Goal: Obtain resource: Obtain resource

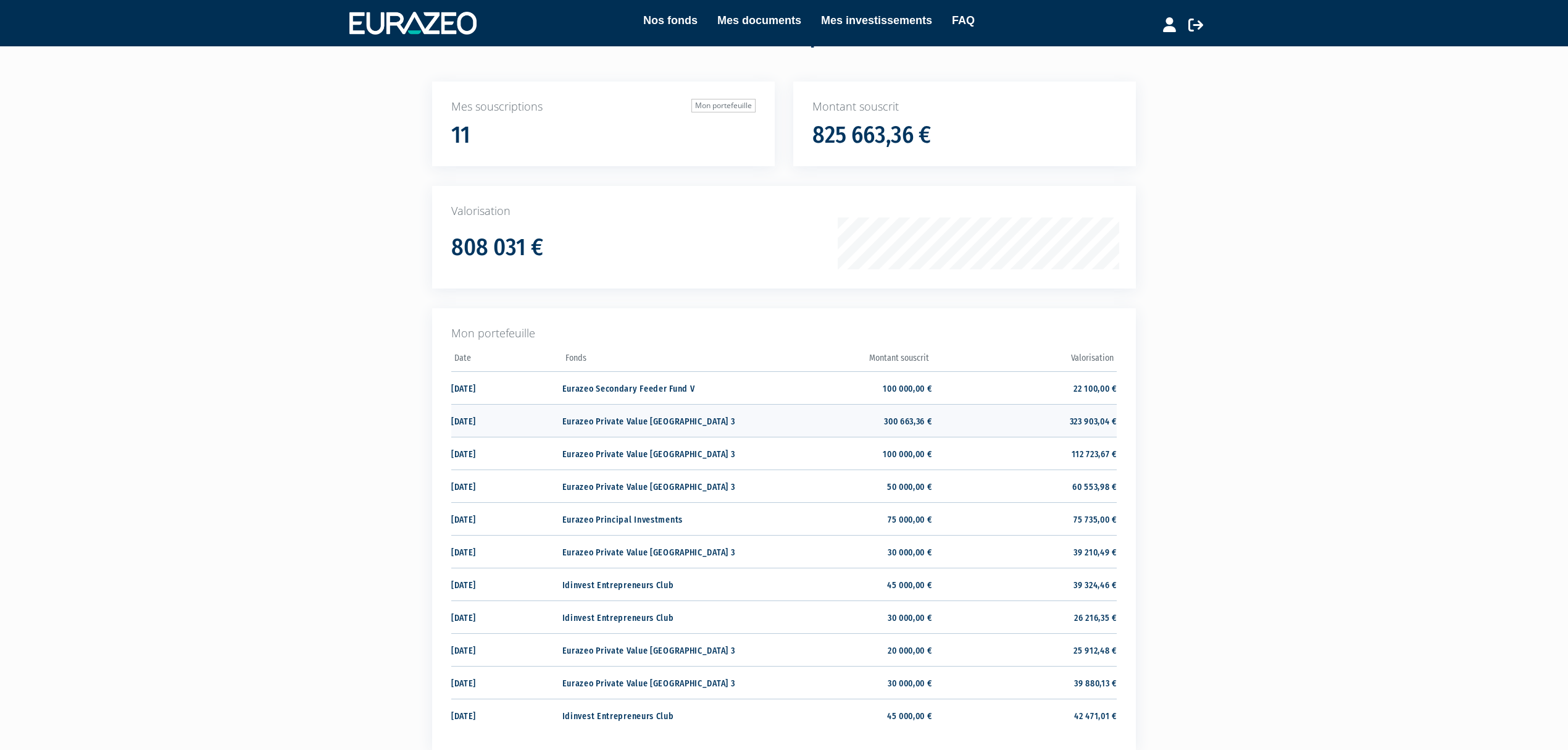
scroll to position [82, 0]
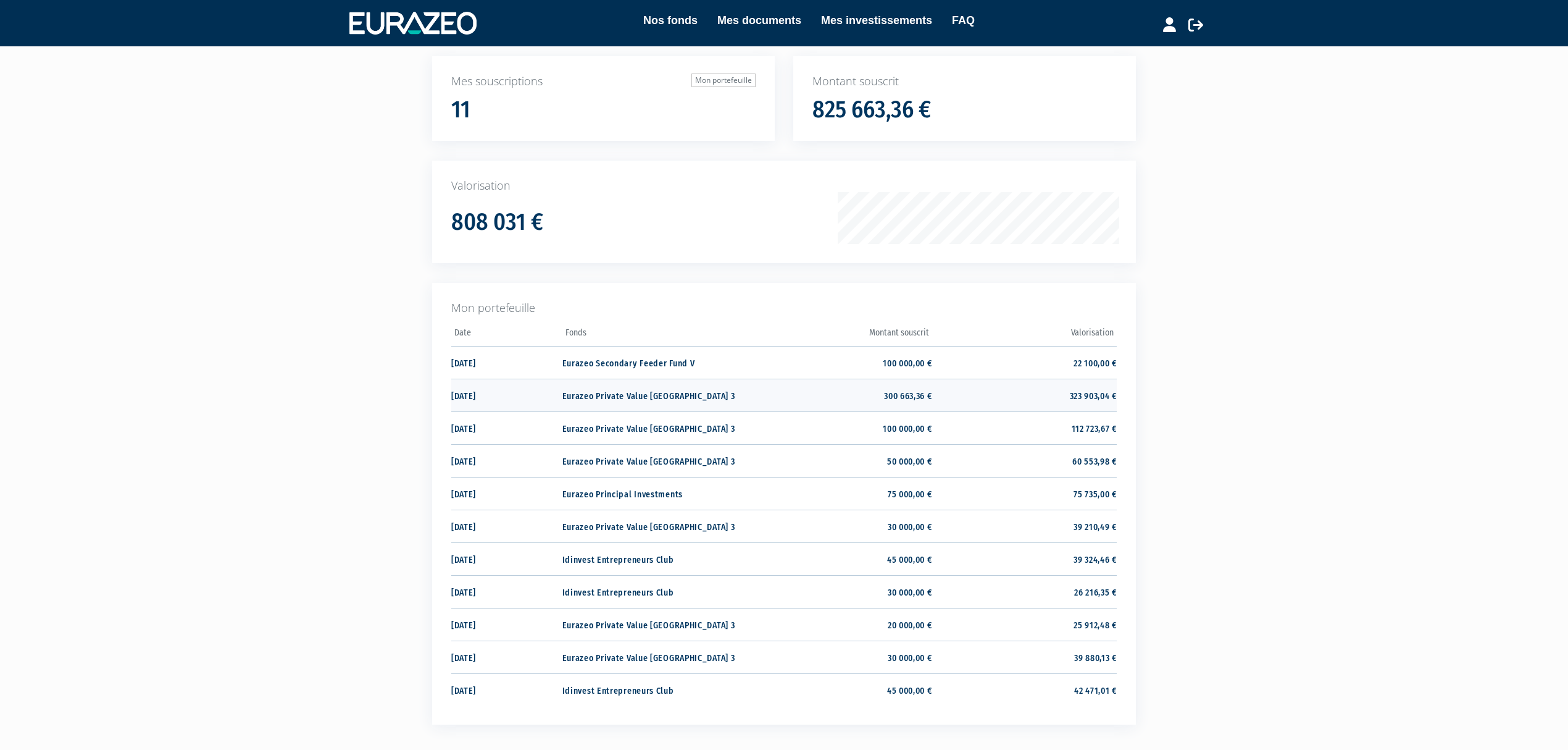
click at [690, 403] on td "Eurazeo Private Value [GEOGRAPHIC_DATA] 3" at bounding box center [655, 395] width 185 height 33
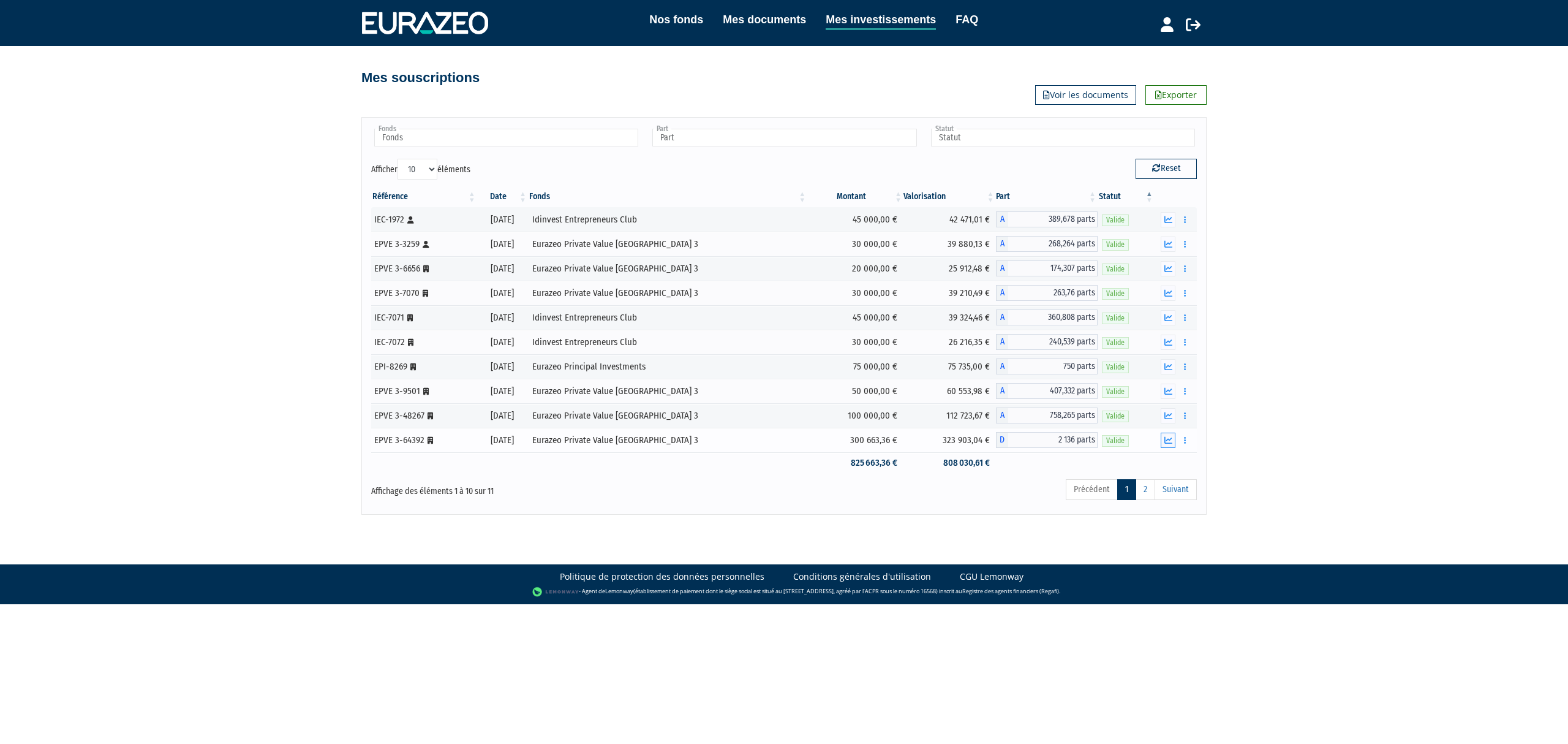
click at [1164, 443] on button "button" at bounding box center [1168, 440] width 15 height 15
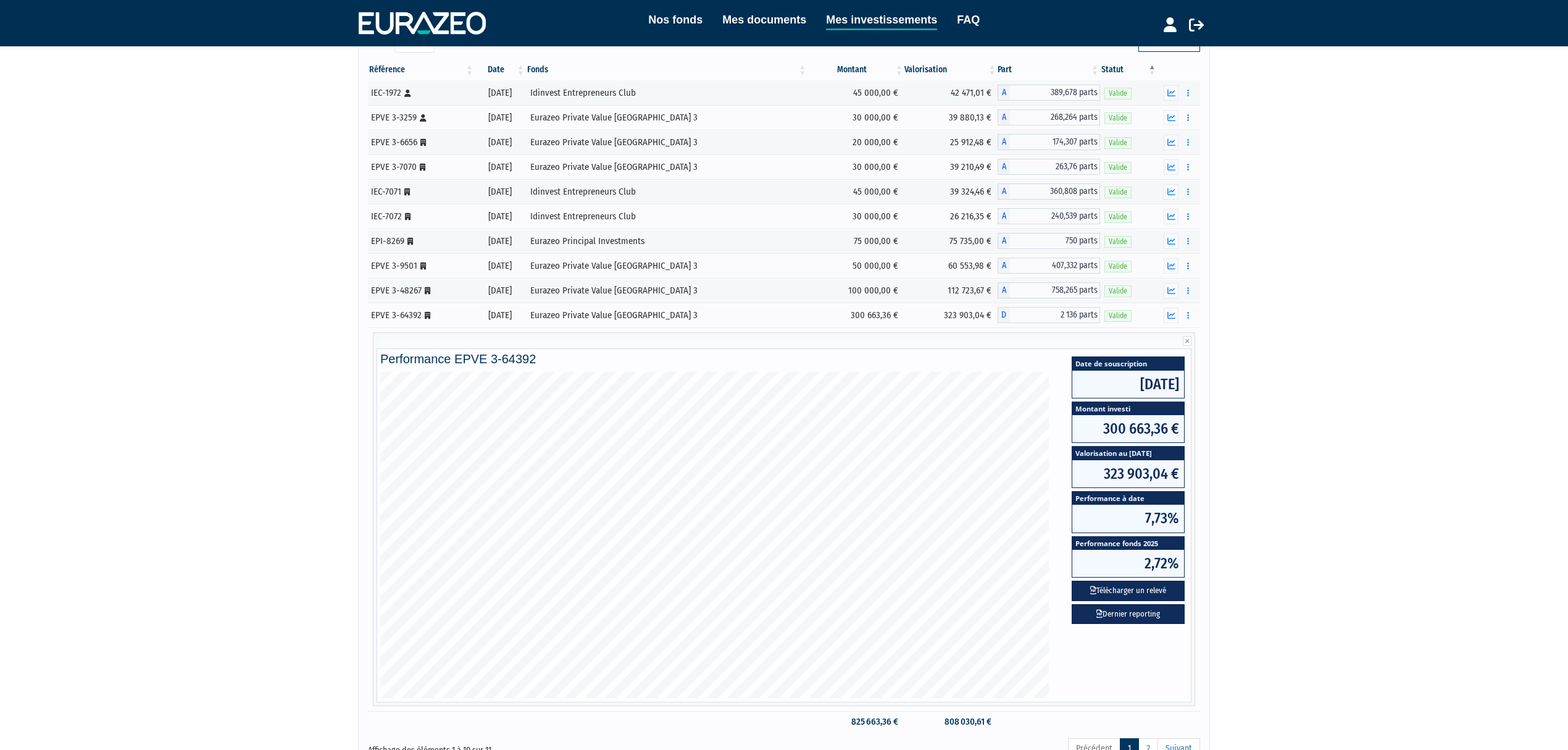
scroll to position [164, 0]
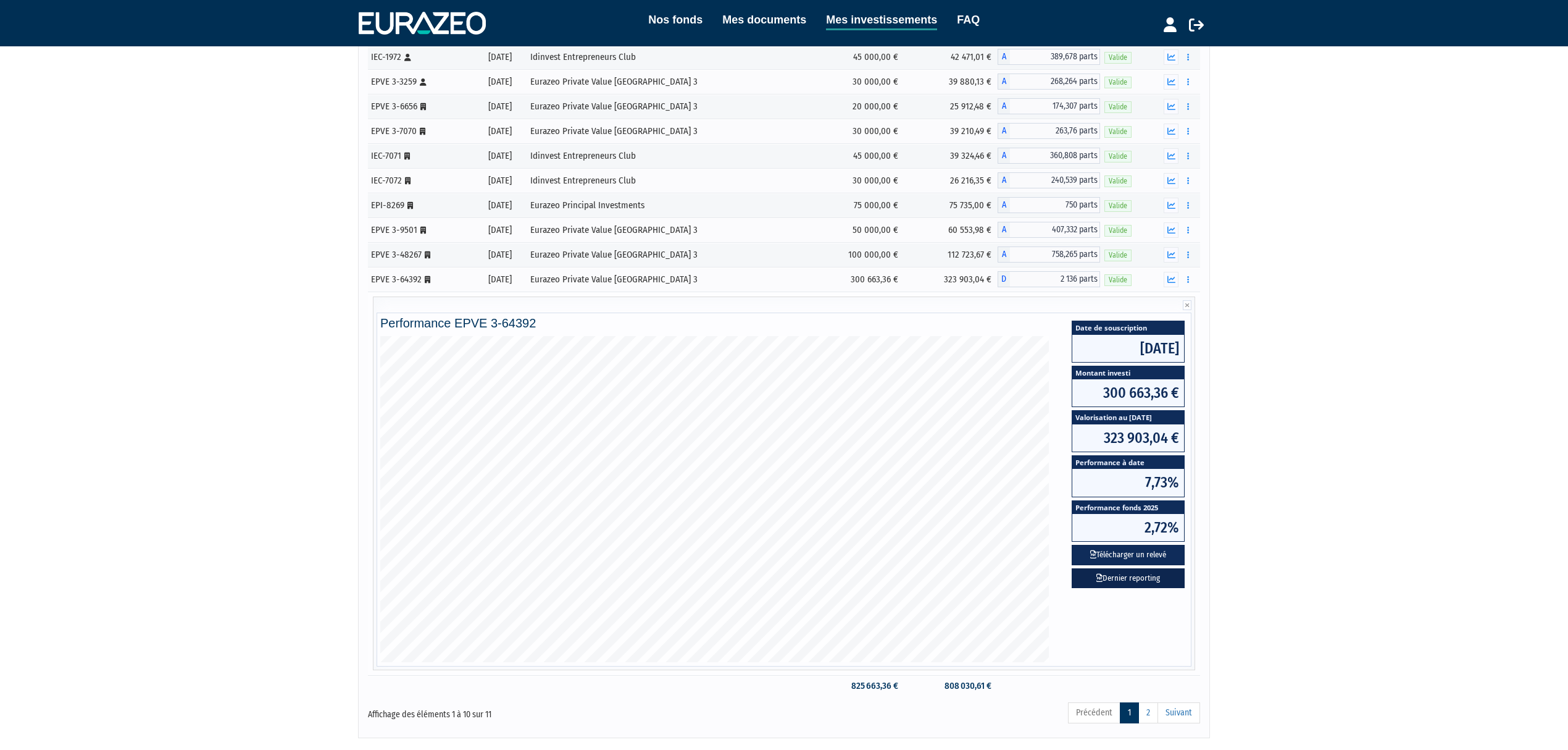
click at [1141, 585] on link "Dernier reporting" at bounding box center [1128, 578] width 113 height 21
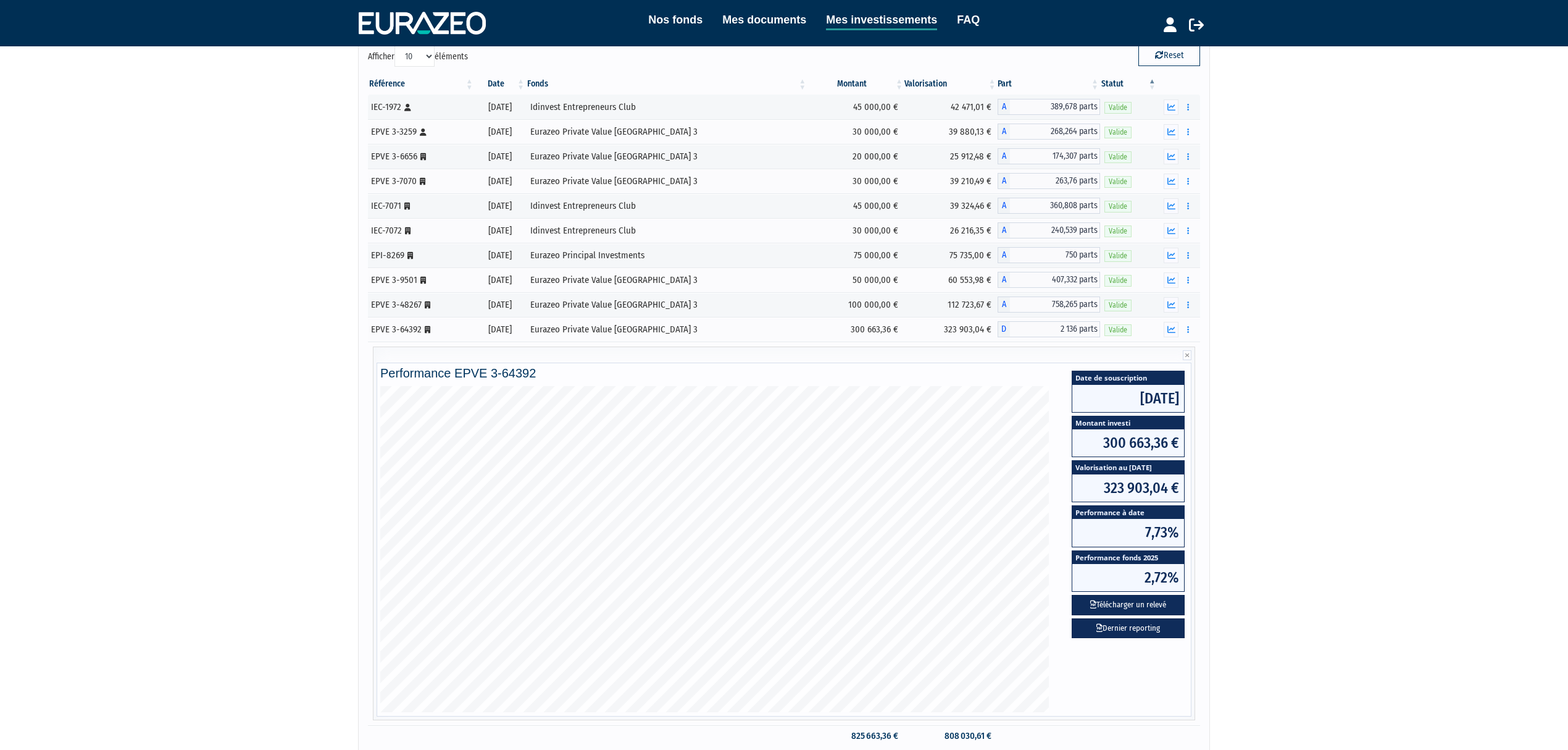
scroll to position [0, 0]
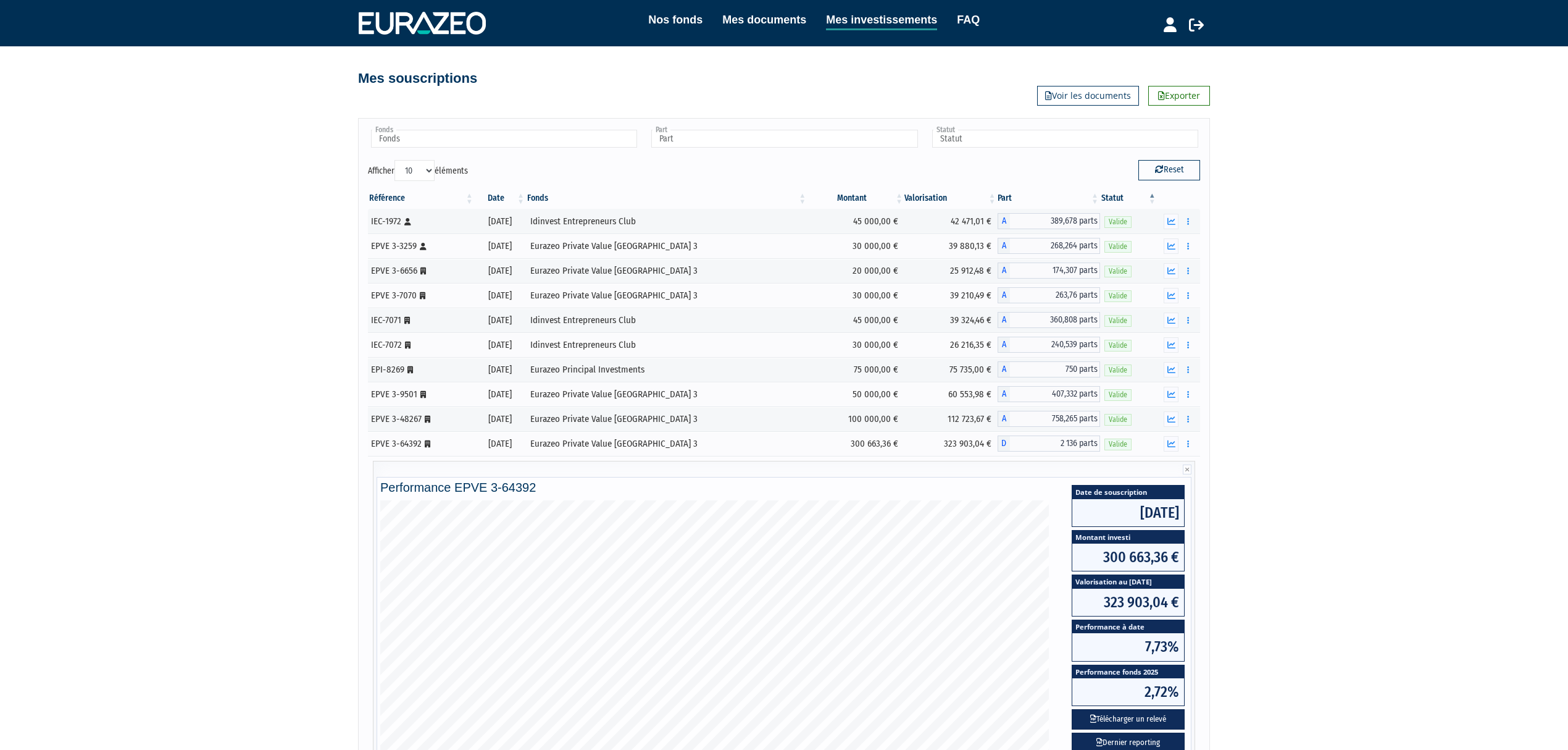
click at [432, 174] on select "10 25 50 100" at bounding box center [415, 170] width 40 height 21
select select "25"
click at [397, 161] on select "10 25 50 100" at bounding box center [415, 170] width 40 height 21
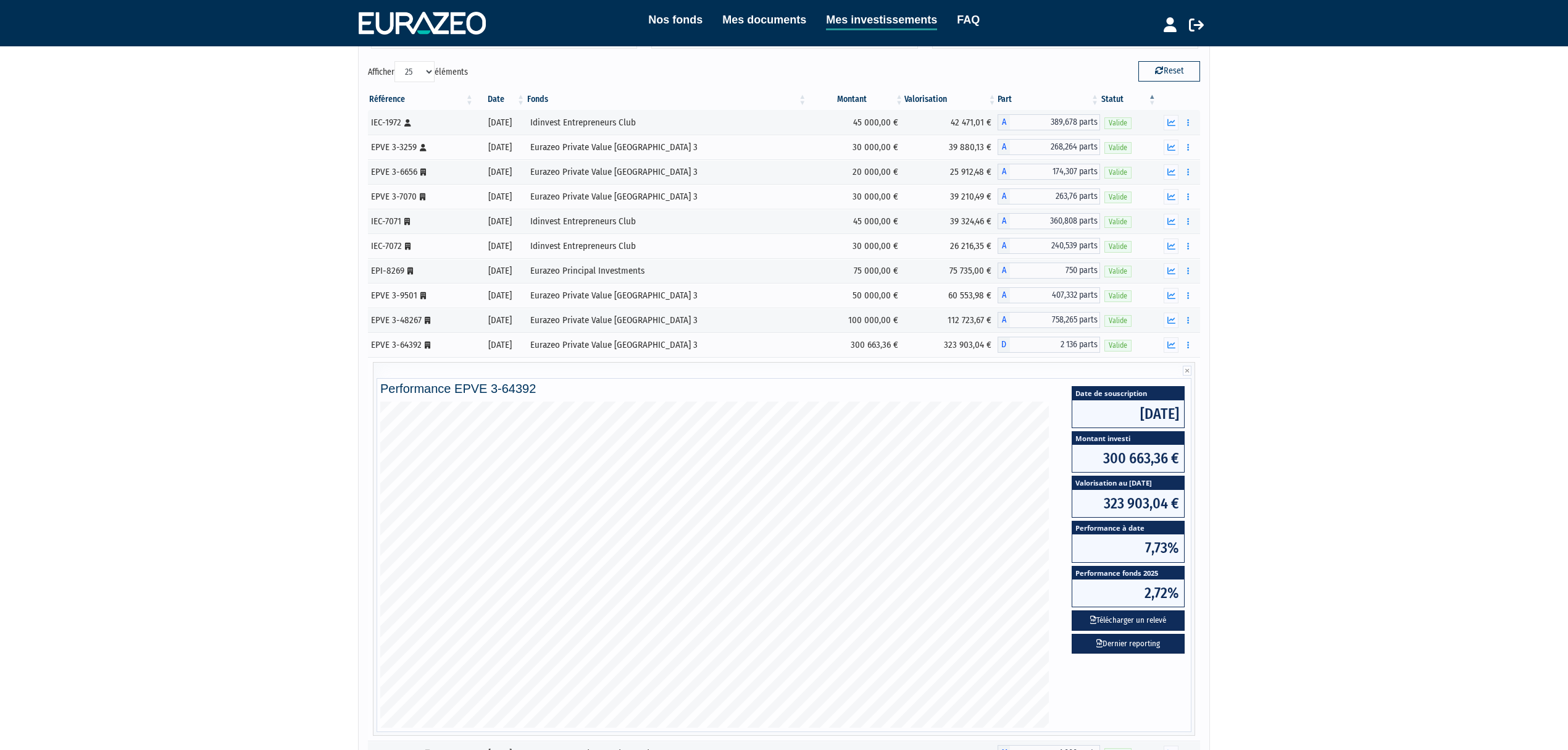
scroll to position [274, 0]
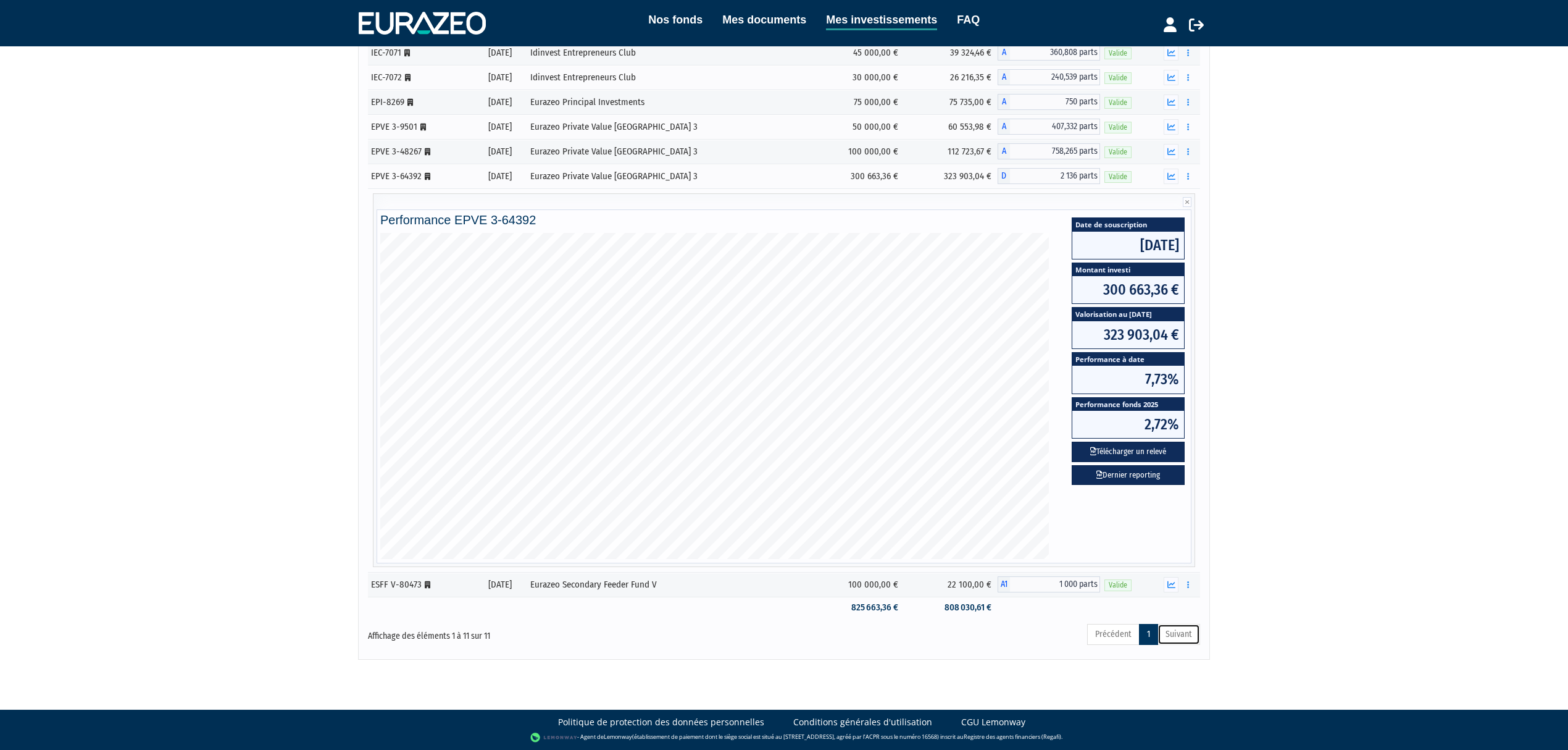
click at [1184, 639] on link "Suivant" at bounding box center [1179, 634] width 43 height 21
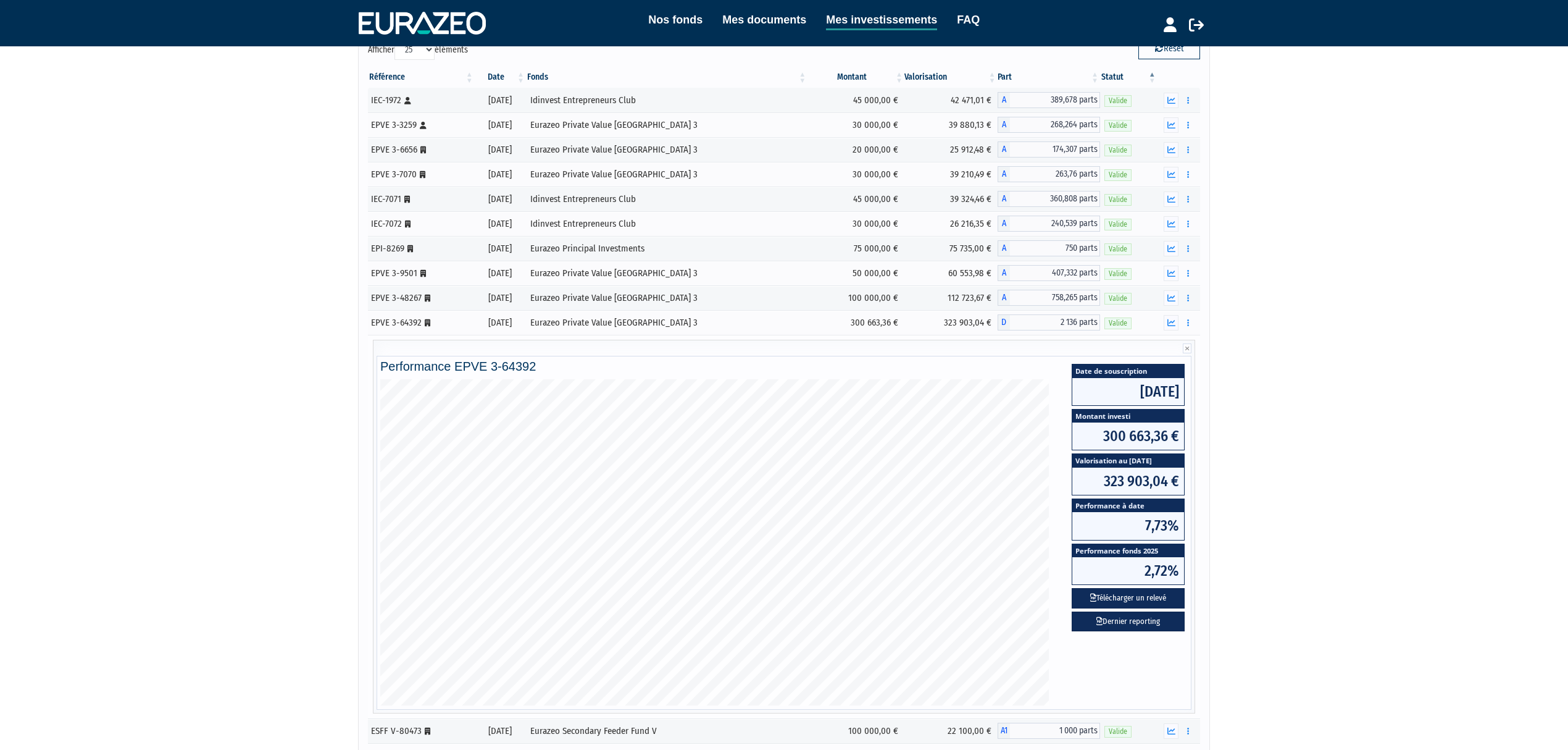
scroll to position [0, 0]
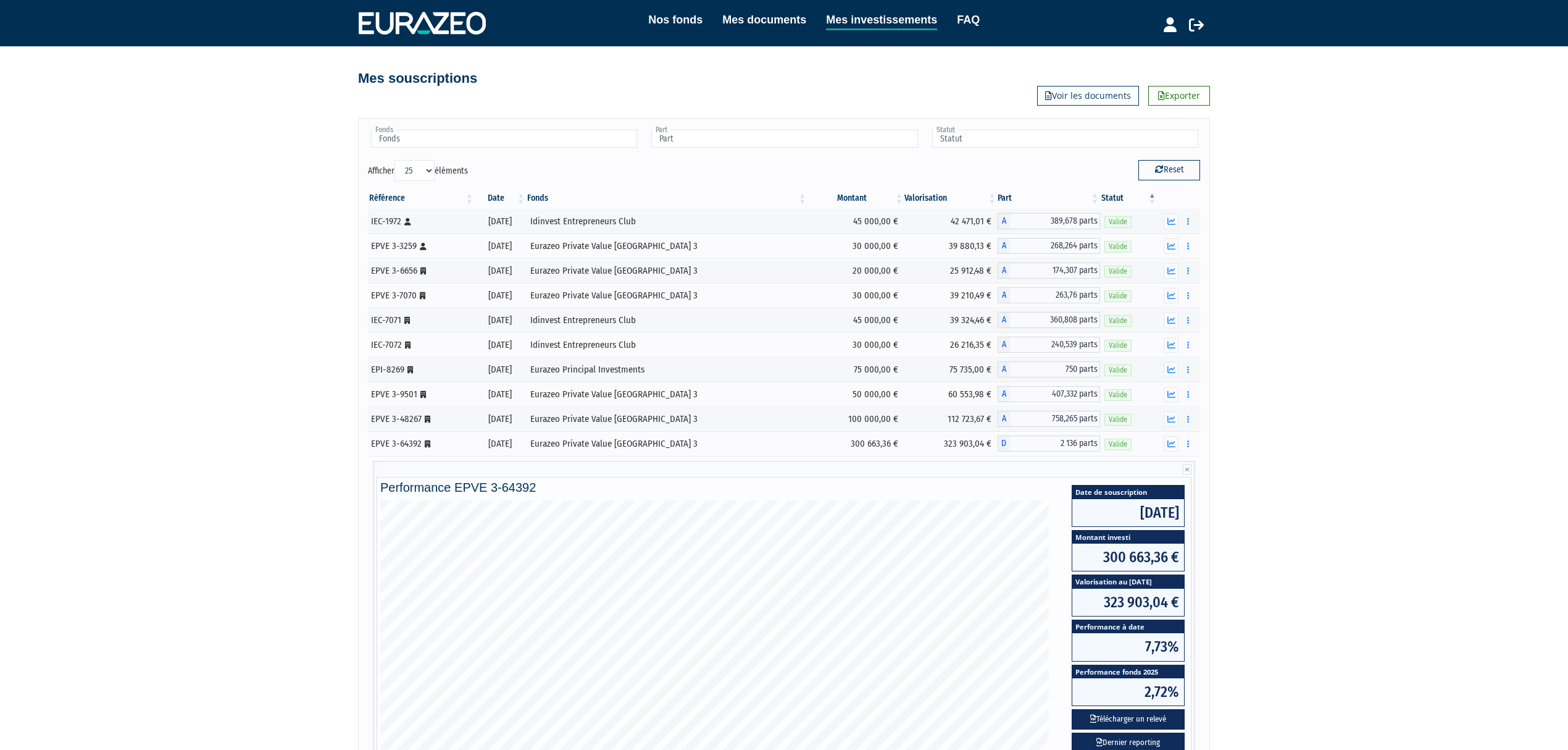
click at [1352, 339] on div "Nos fonds Mes documents Mes investissements FAQ Déconnexion Nos fonds Mes docum…" at bounding box center [784, 463] width 1568 height 927
